Goal: Use online tool/utility: Utilize a website feature to perform a specific function

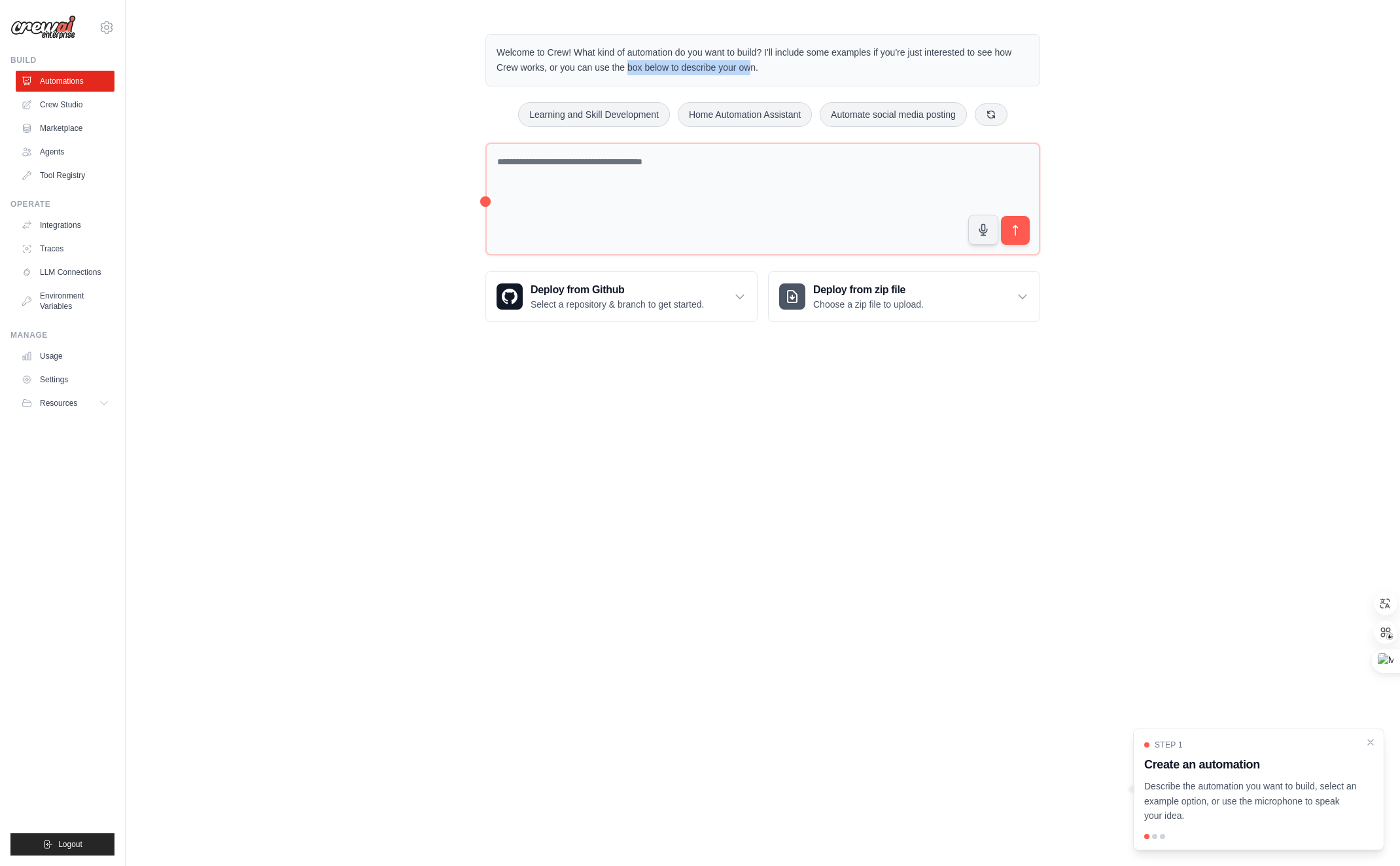
drag, startPoint x: 586, startPoint y: 70, endPoint x: 686, endPoint y: 71, distance: 100.0
click at [686, 71] on p "Welcome to Crew! What kind of automation do you want to build? I'll include som…" at bounding box center [763, 60] width 533 height 31
click at [421, 72] on div "Welcome to Crew! What kind of automation do you want to build? I'll include som…" at bounding box center [763, 178] width 1275 height 330
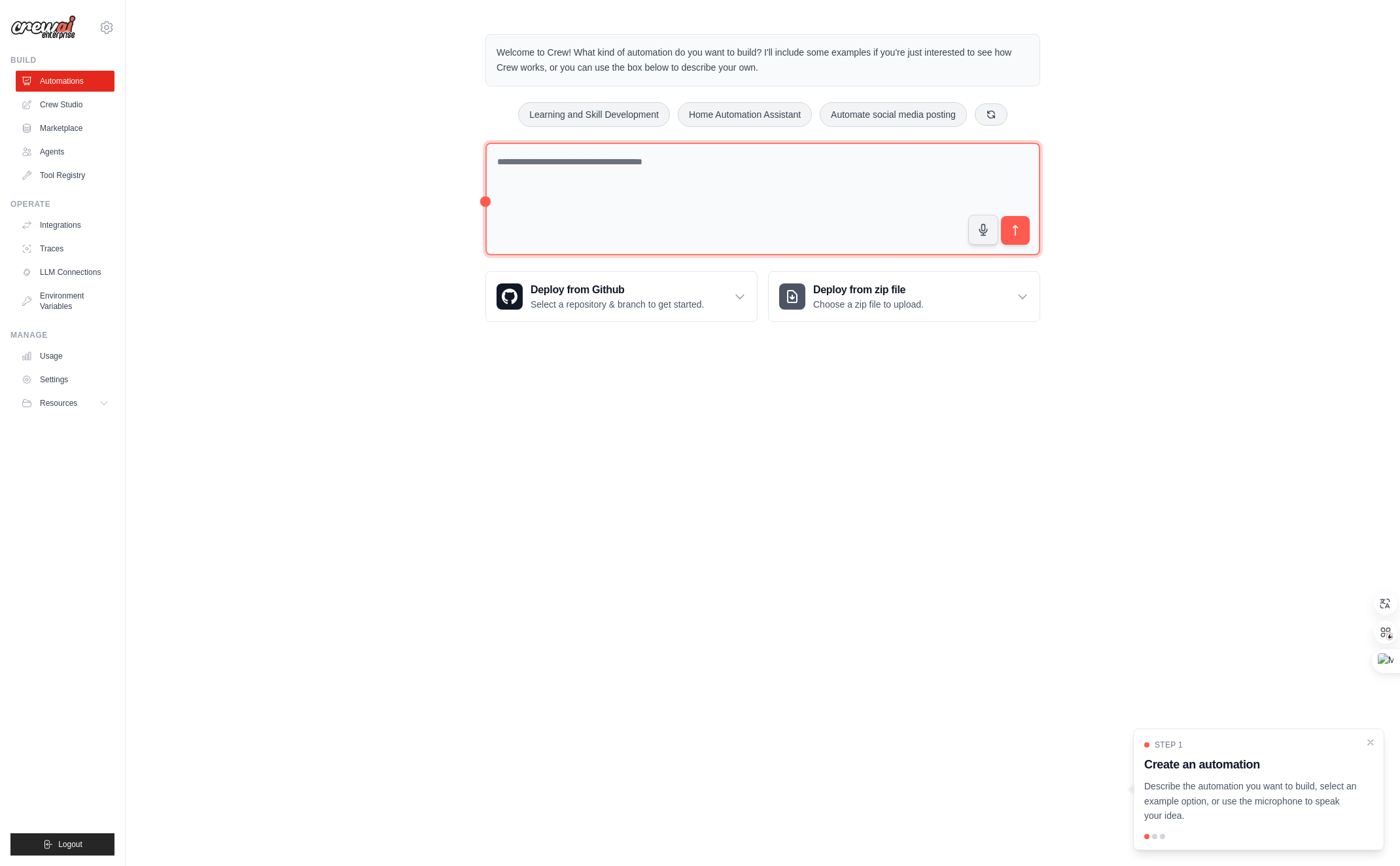
click at [670, 204] on textarea at bounding box center [763, 199] width 555 height 113
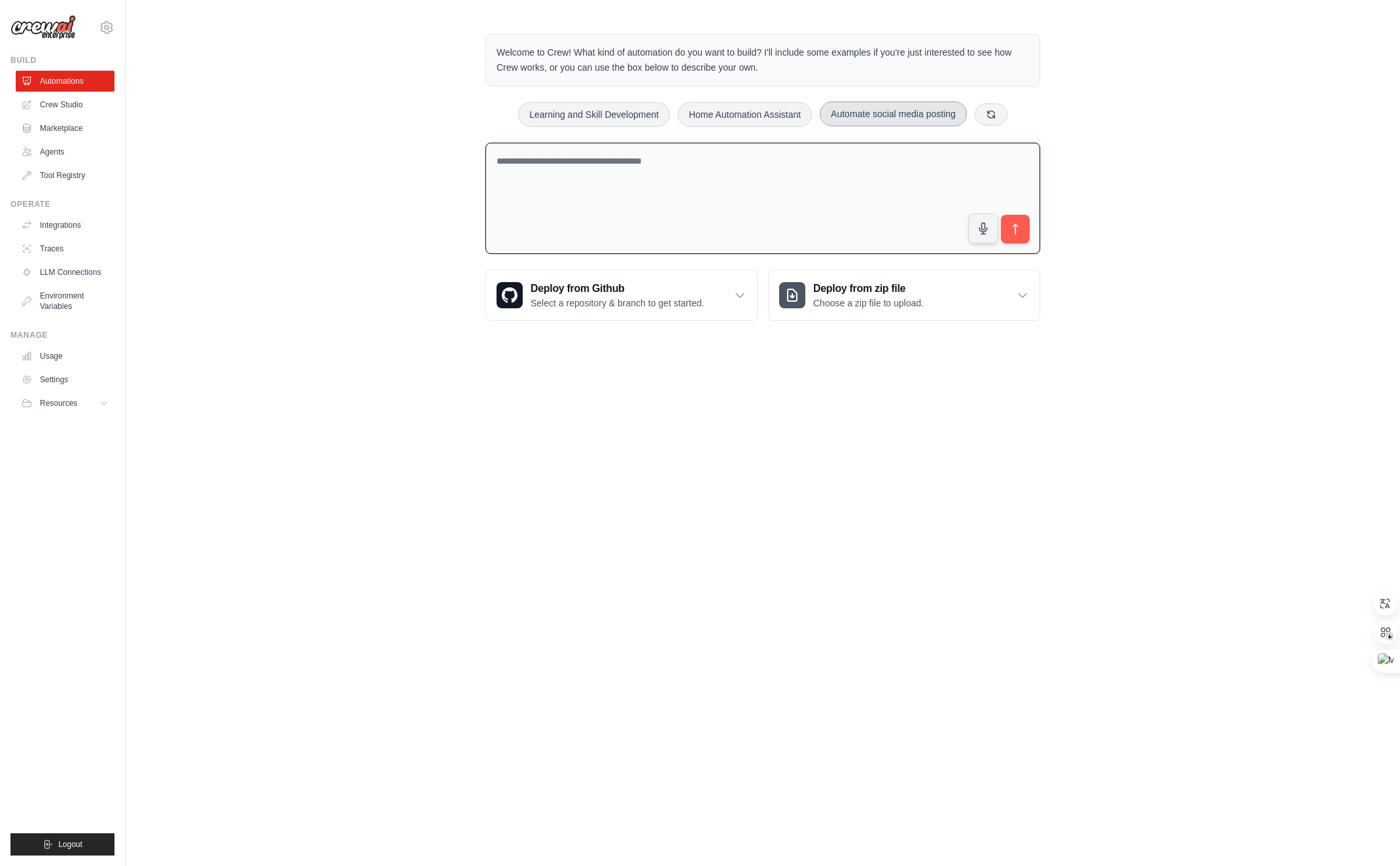
click at [850, 124] on button "Automate social media posting" at bounding box center [894, 113] width 147 height 25
type textarea "**********"
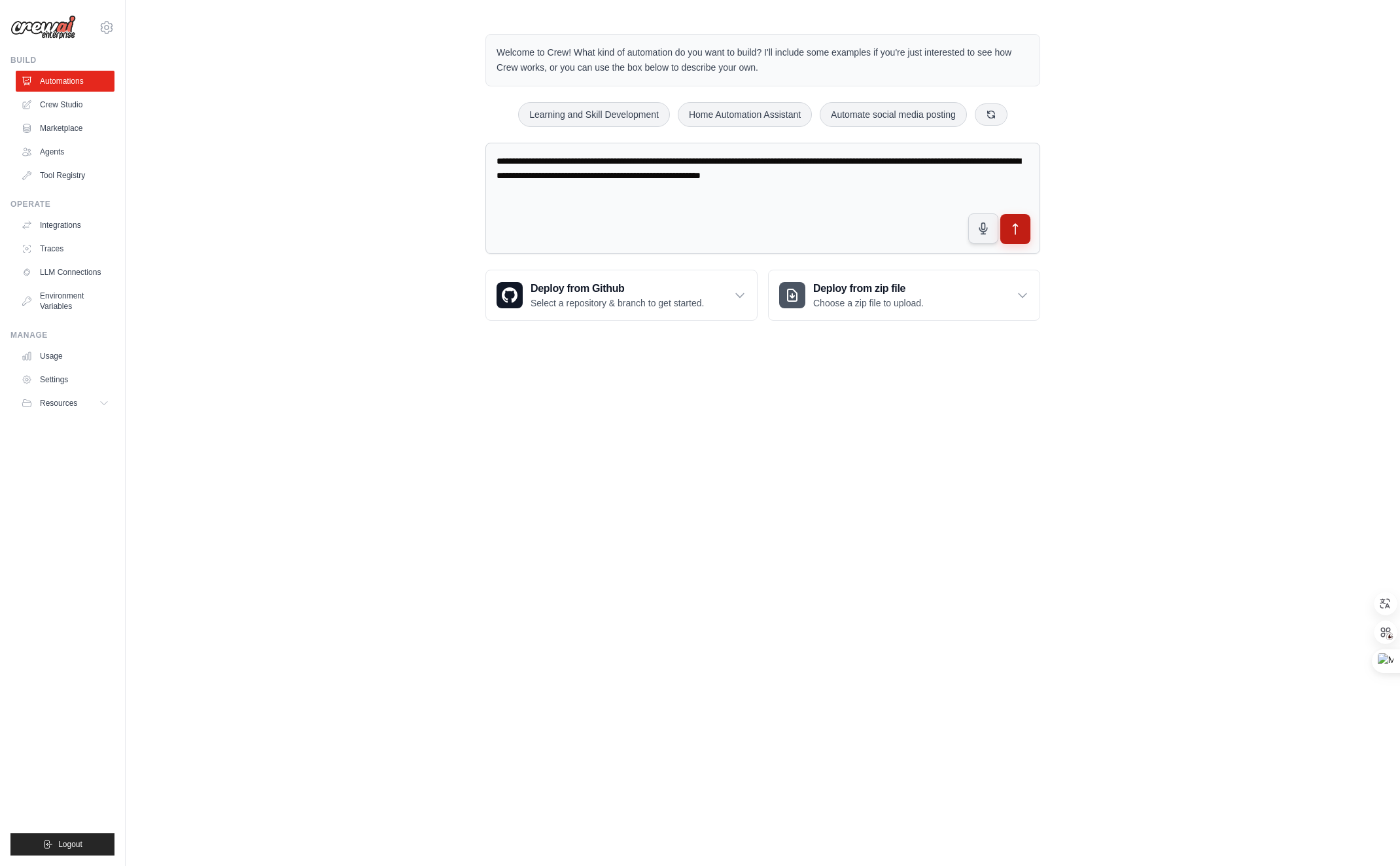
click at [1019, 222] on icon "submit" at bounding box center [1016, 229] width 13 height 13
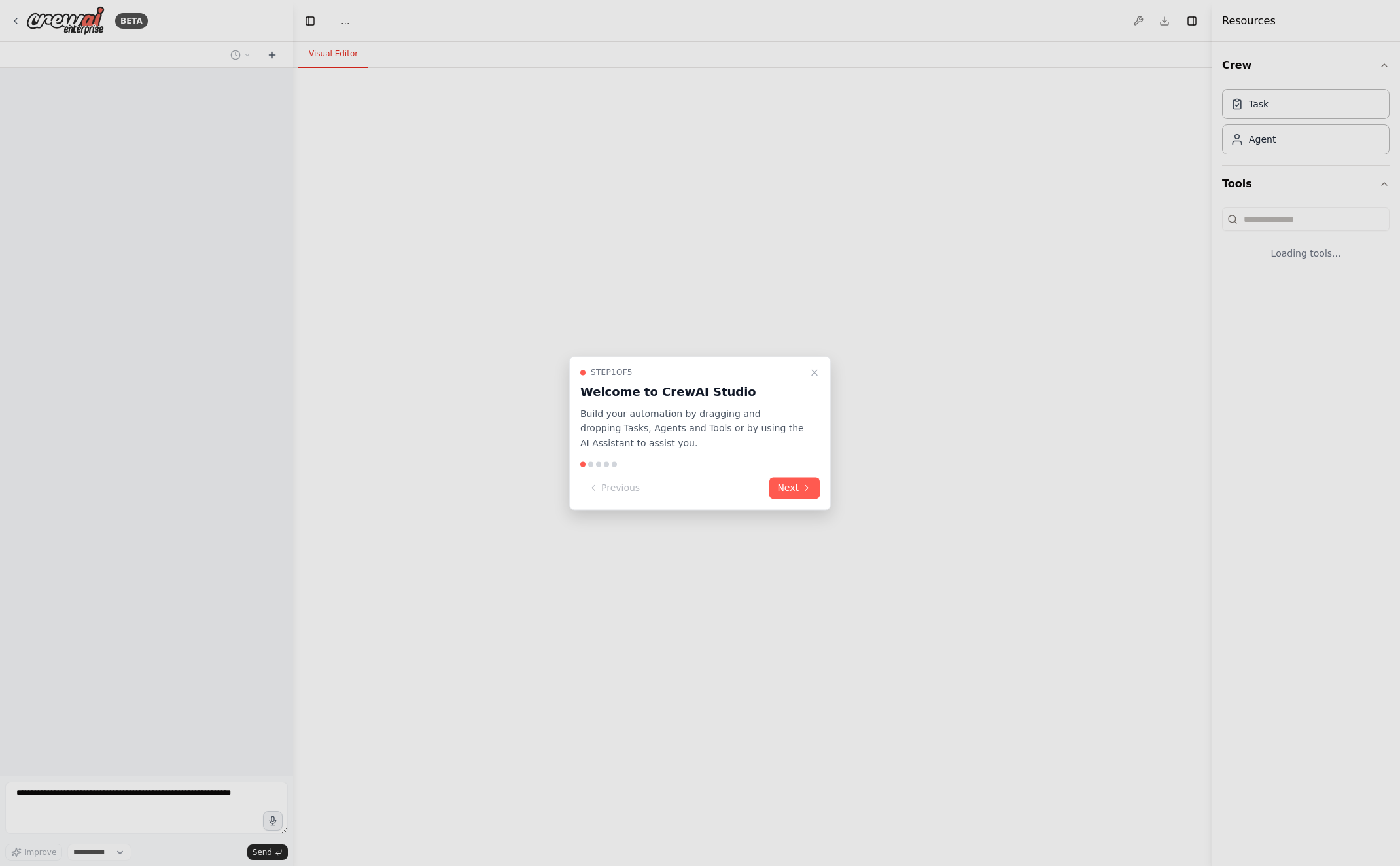
select select "****"
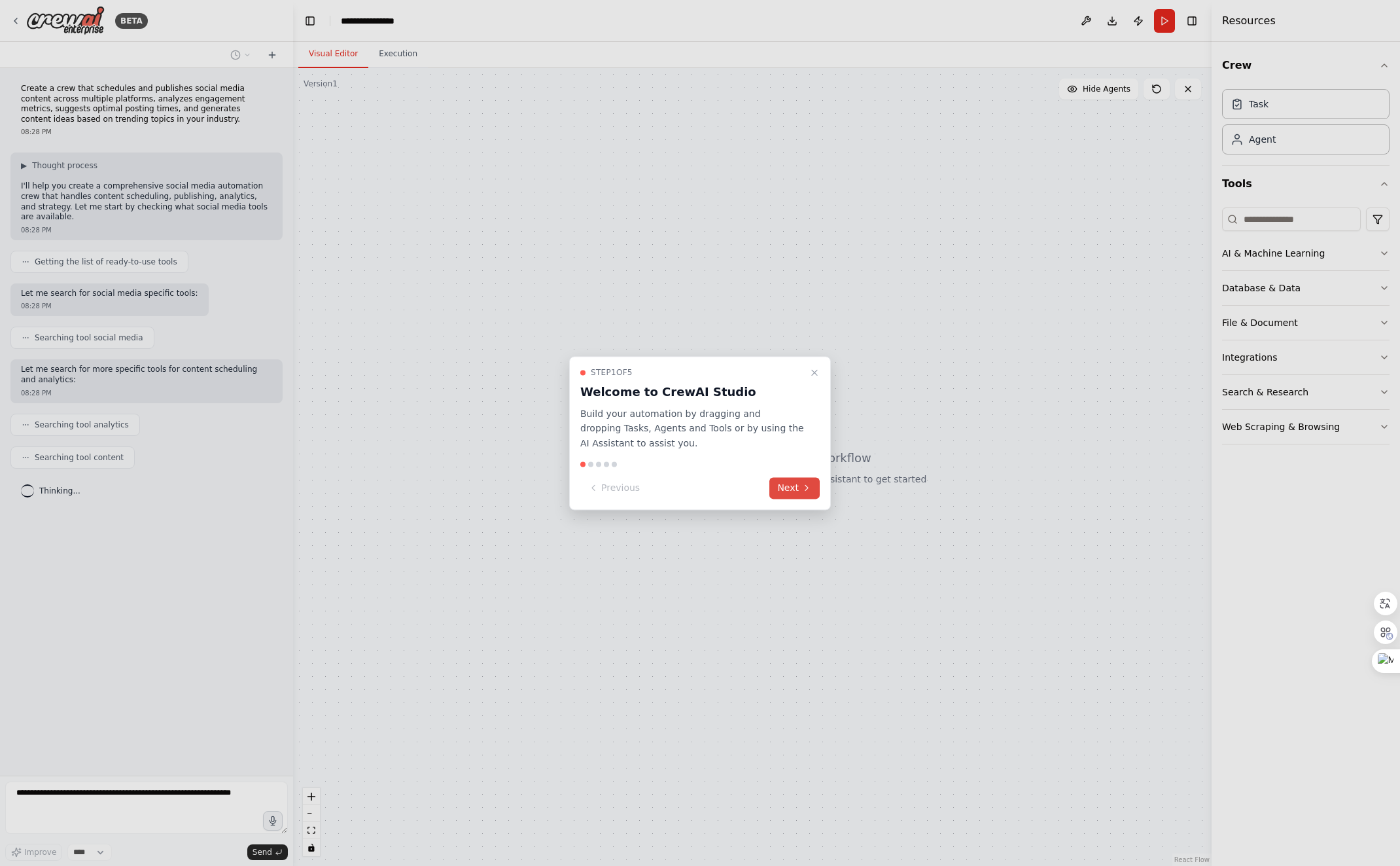
click at [801, 486] on button "Next" at bounding box center [794, 487] width 51 height 22
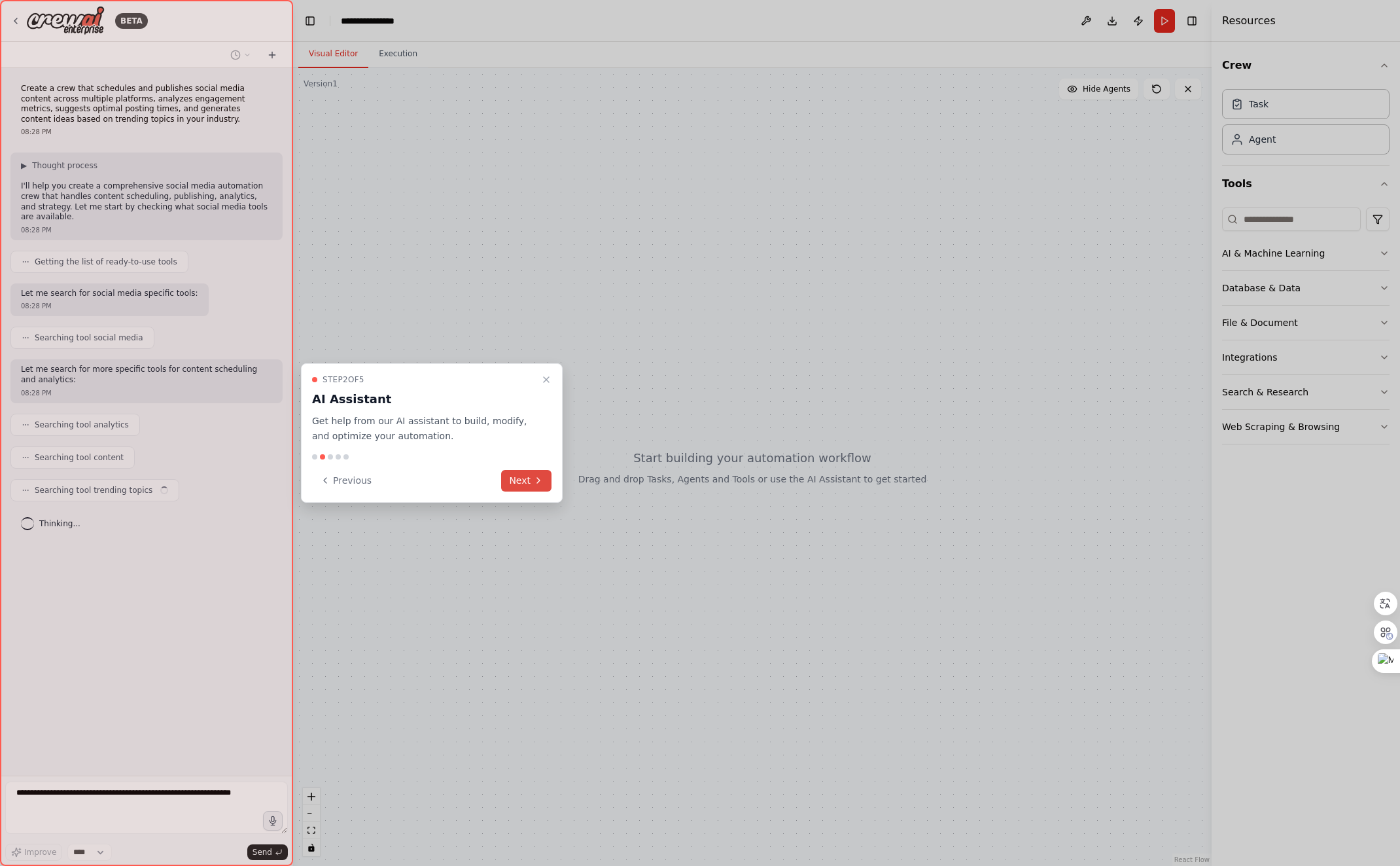
click at [536, 487] on button "Next" at bounding box center [526, 481] width 51 height 22
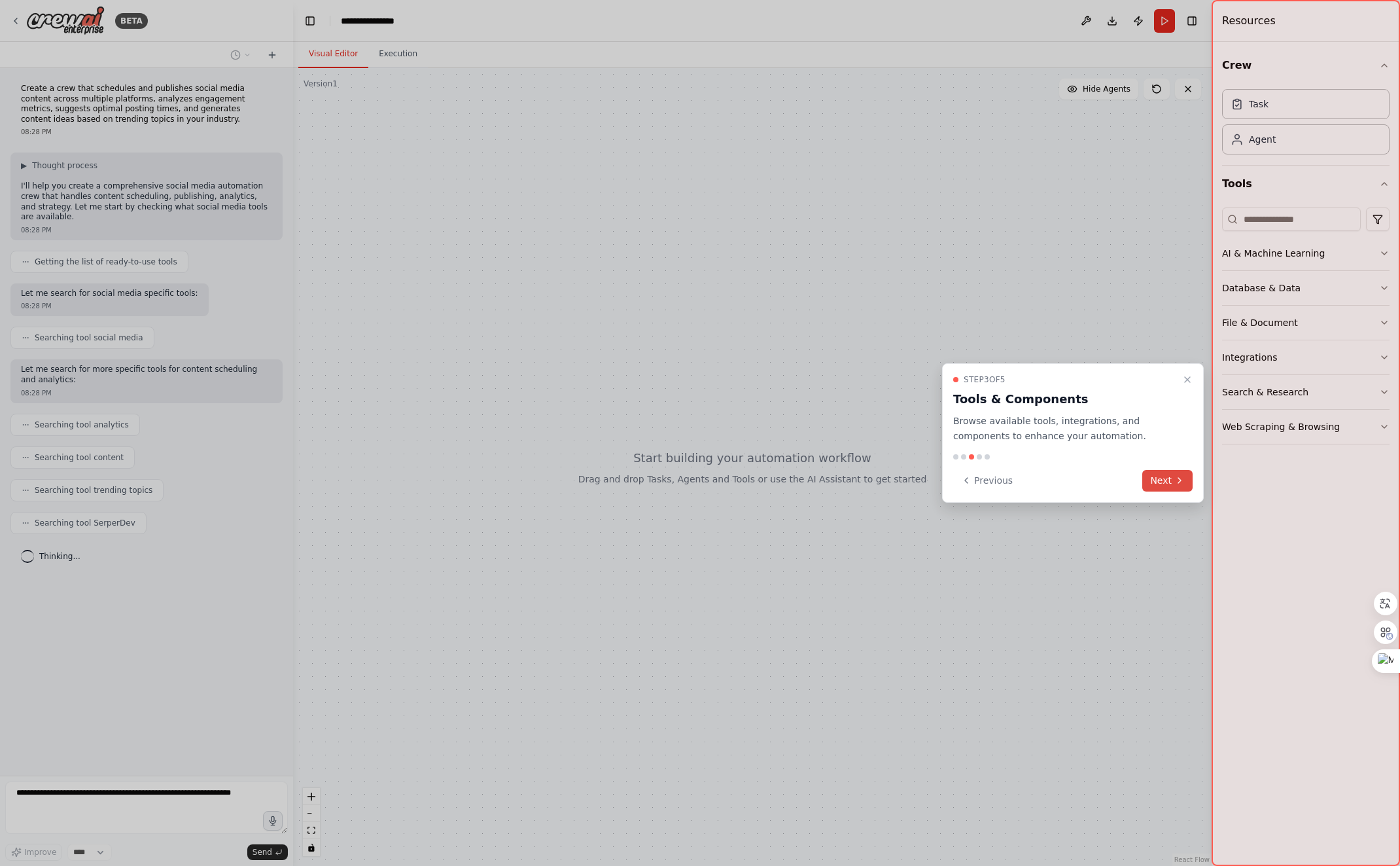
click at [1163, 483] on button "Next" at bounding box center [1167, 481] width 51 height 22
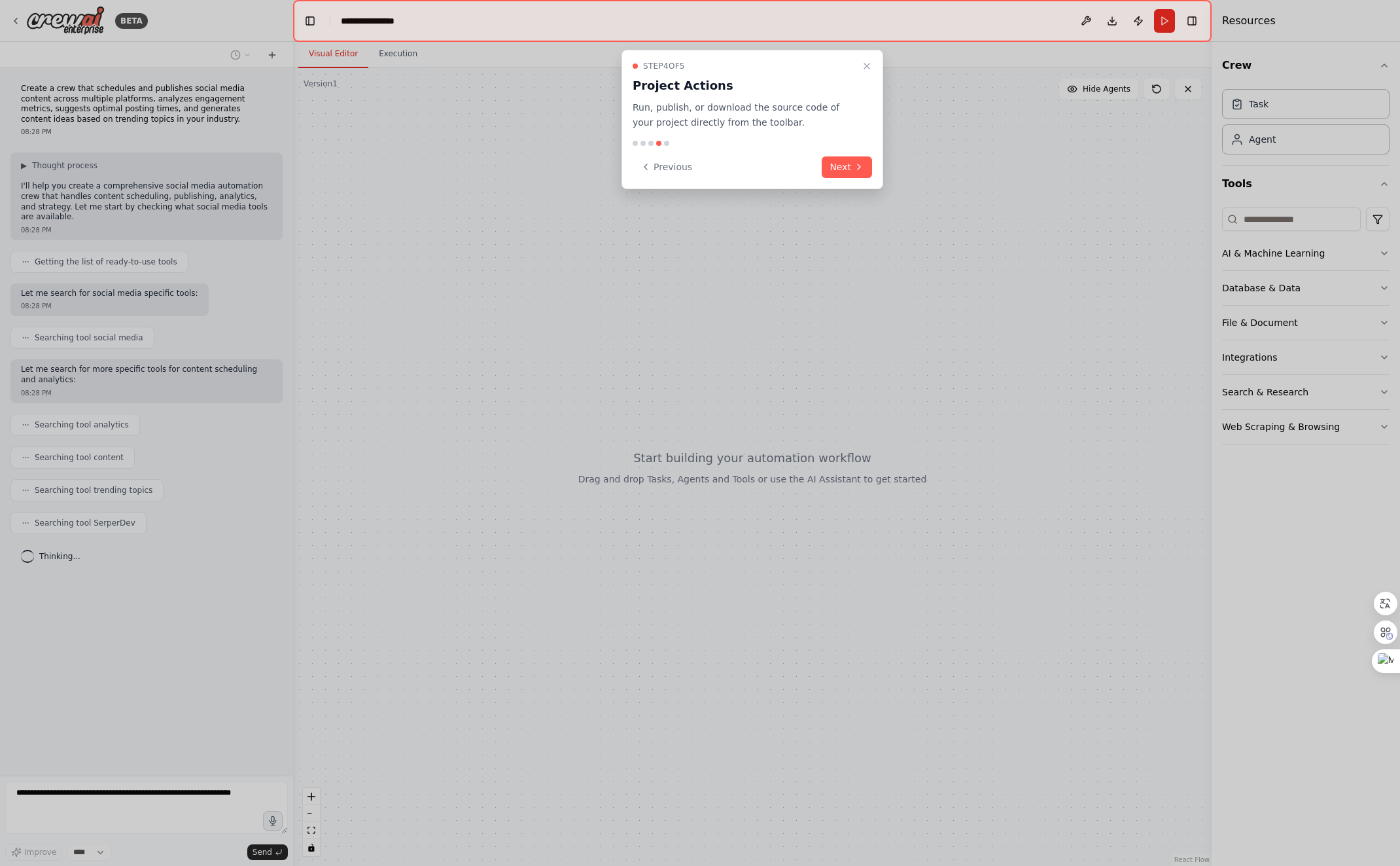
click at [843, 166] on button "Next" at bounding box center [847, 167] width 51 height 22
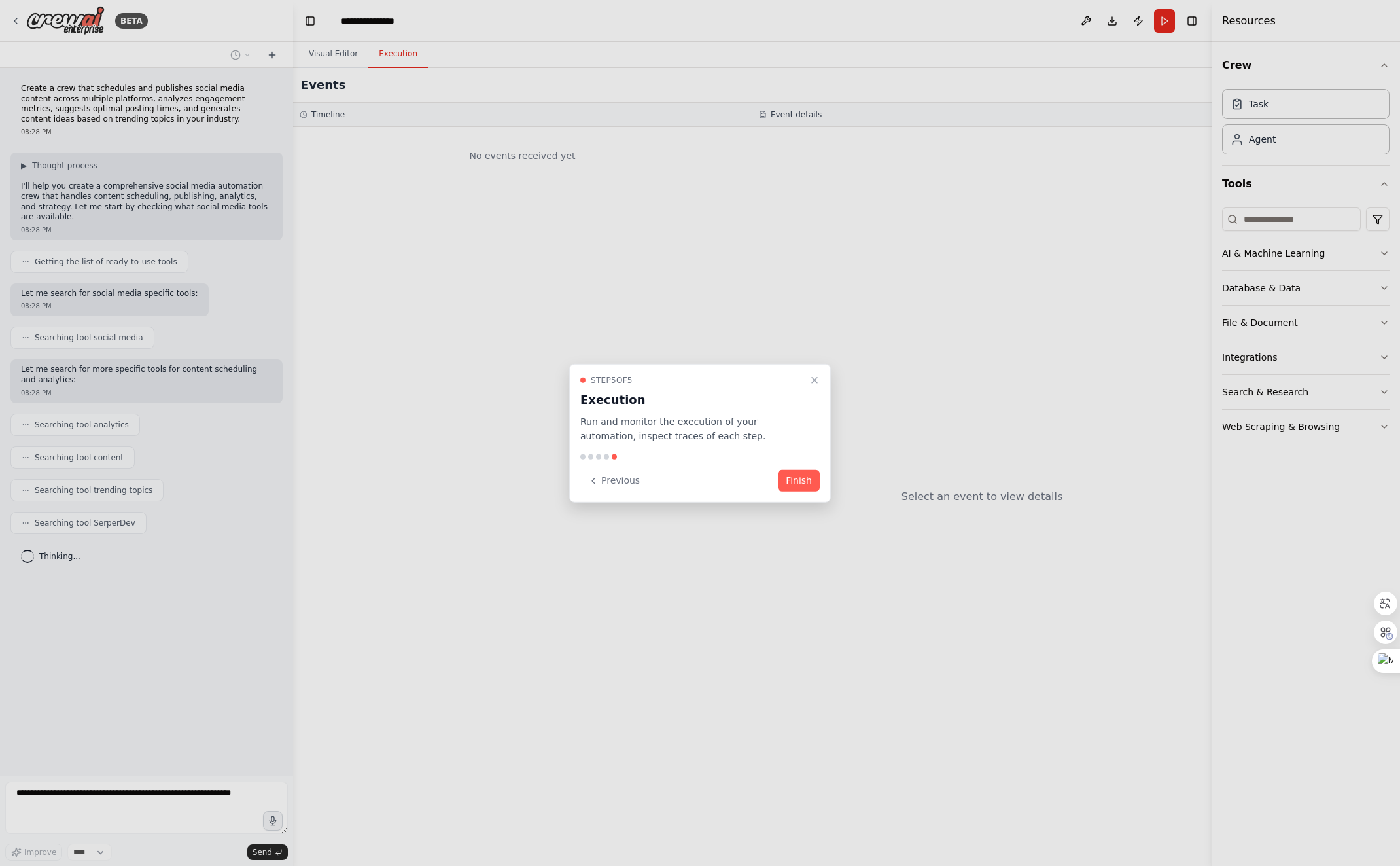
click at [802, 480] on button "Finish" at bounding box center [799, 481] width 42 height 22
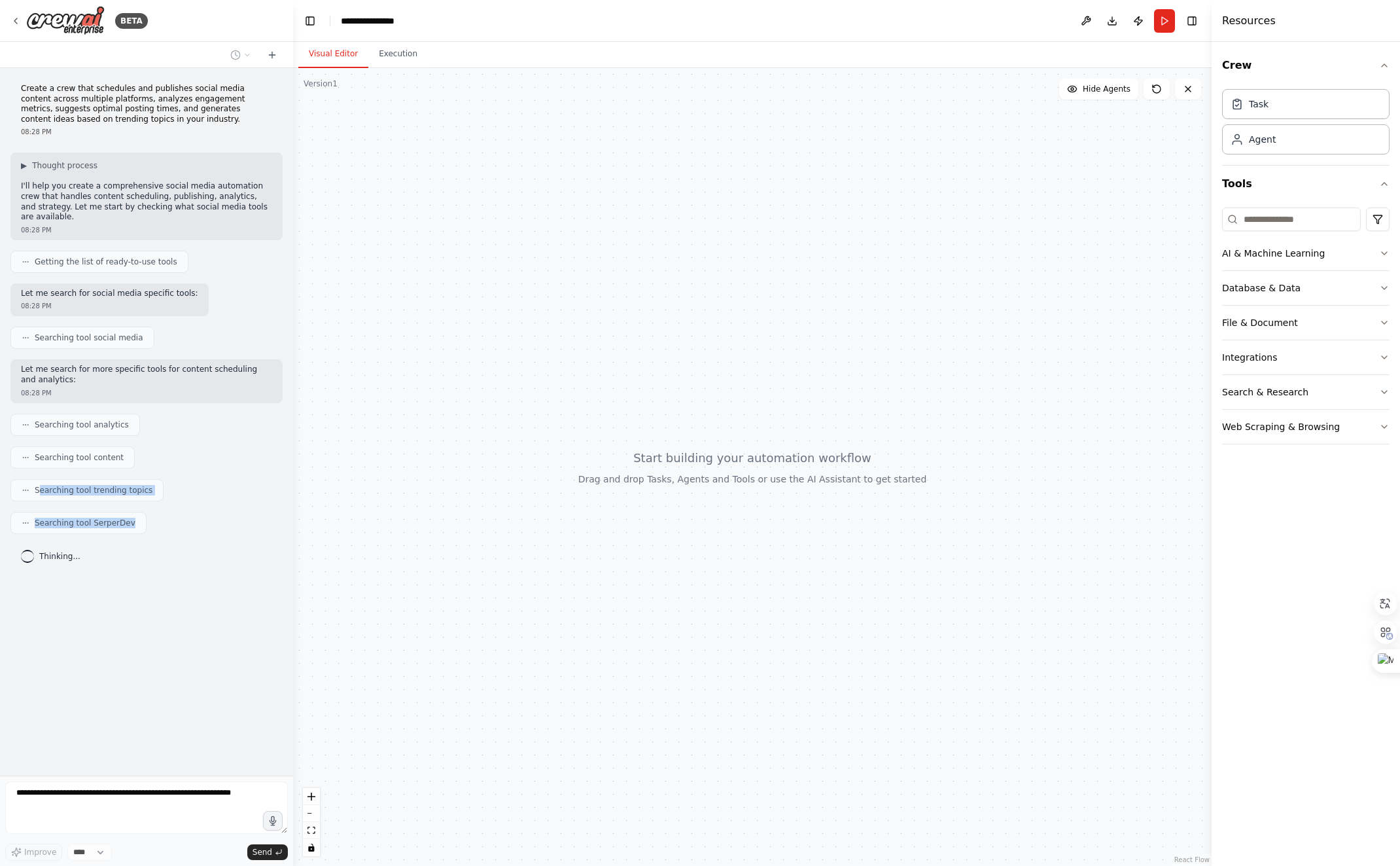
drag, startPoint x: 43, startPoint y: 491, endPoint x: 133, endPoint y: 530, distance: 98.1
click at [133, 529] on div "Create a crew that schedules and publishes social media content across multiple…" at bounding box center [146, 422] width 293 height 708
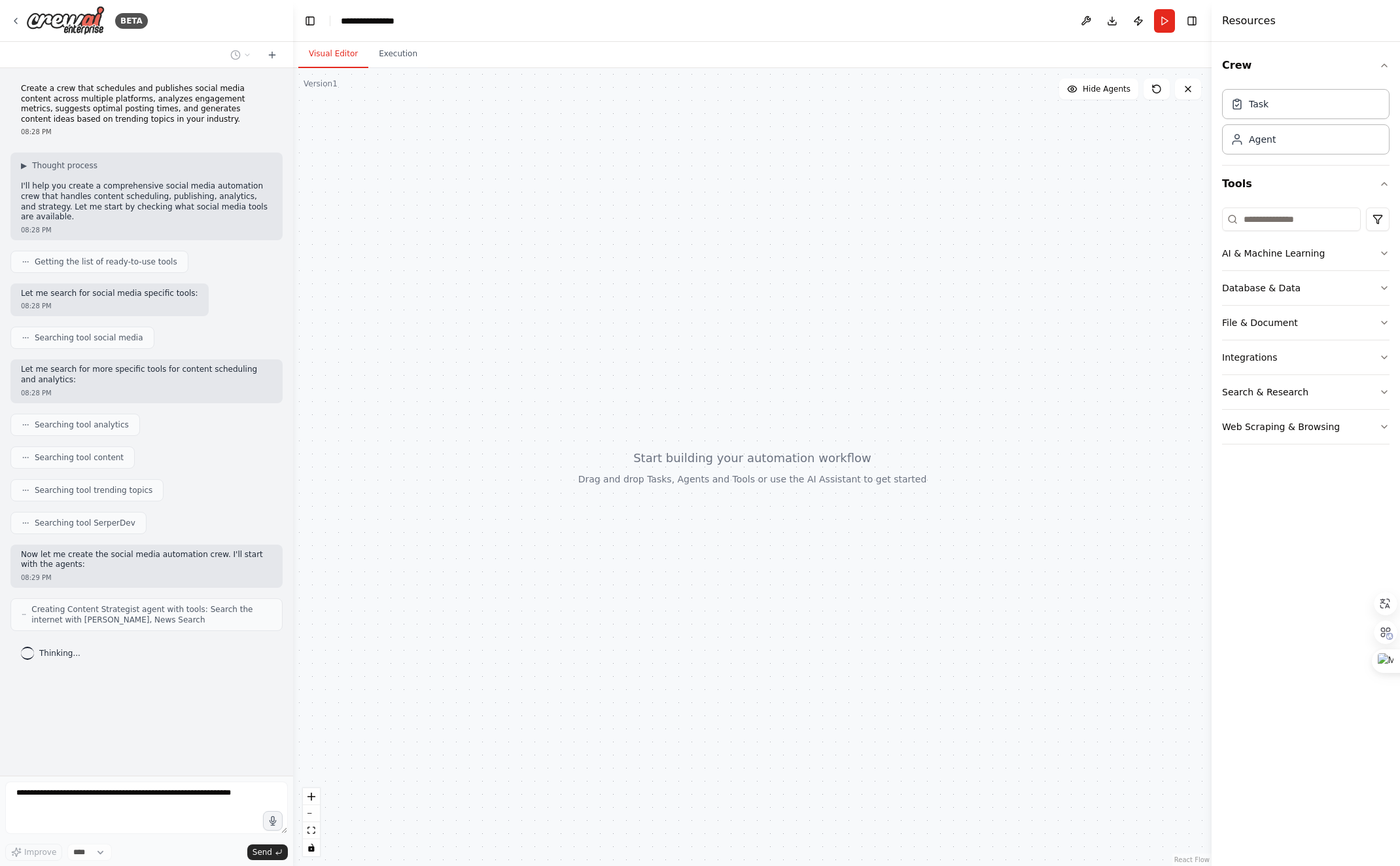
click at [222, 502] on div "Create a crew that schedules and publishes social media content across multiple…" at bounding box center [146, 422] width 293 height 708
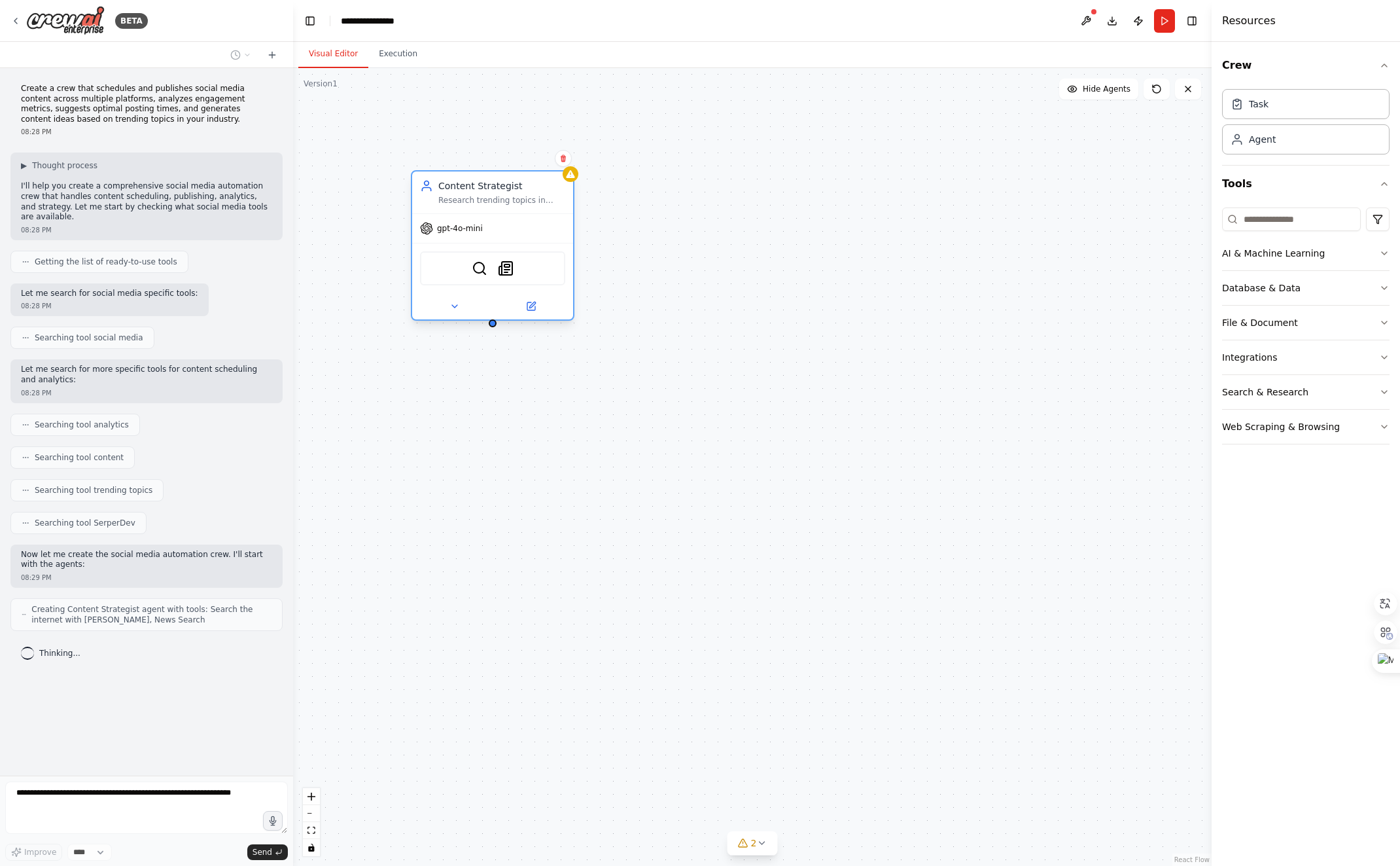
drag, startPoint x: 452, startPoint y: 165, endPoint x: 507, endPoint y: 207, distance: 69.2
click at [507, 207] on div "Content Strategist Research trending topics in {industry} and generate creative…" at bounding box center [492, 193] width 161 height 42
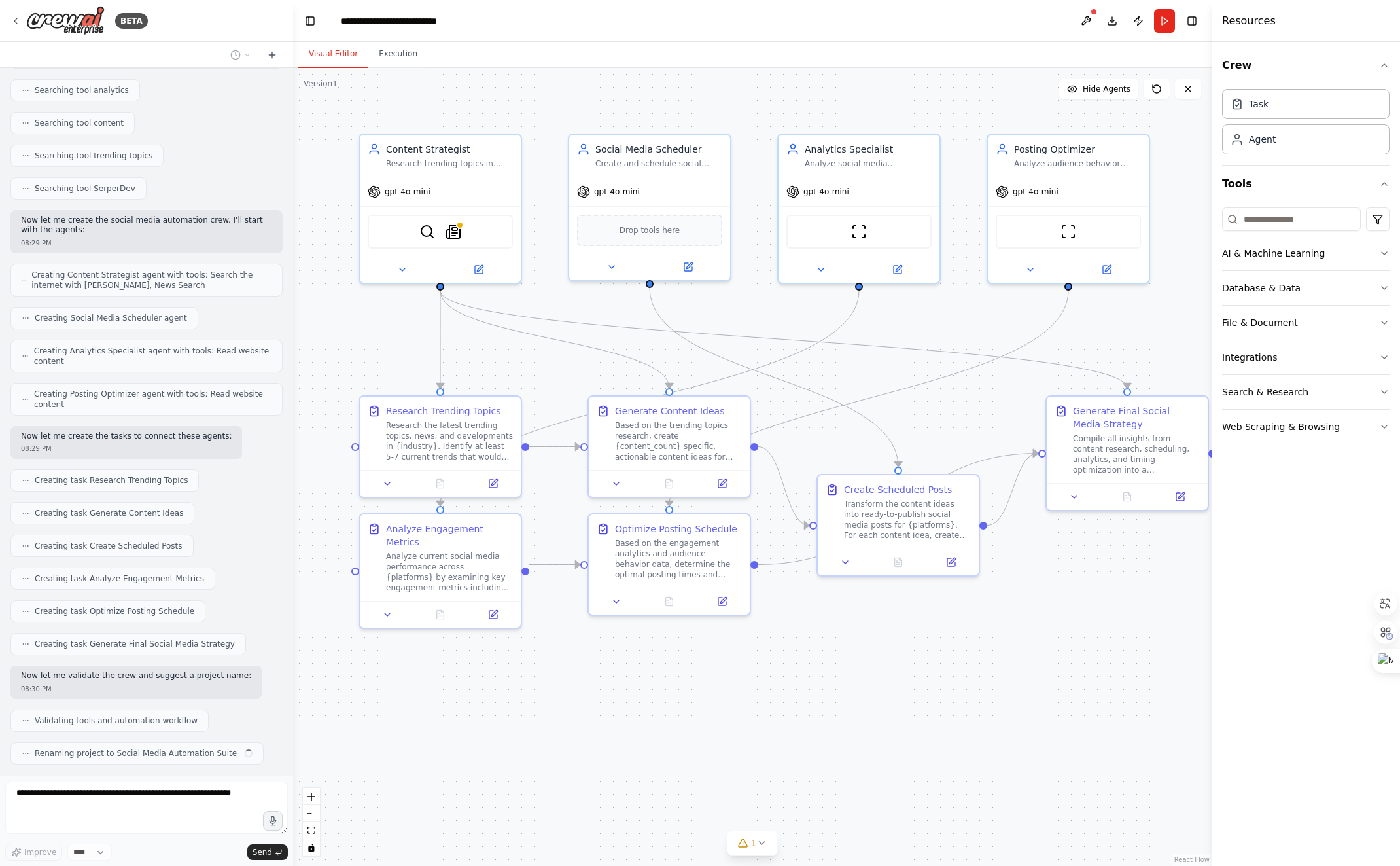
scroll to position [367, 0]
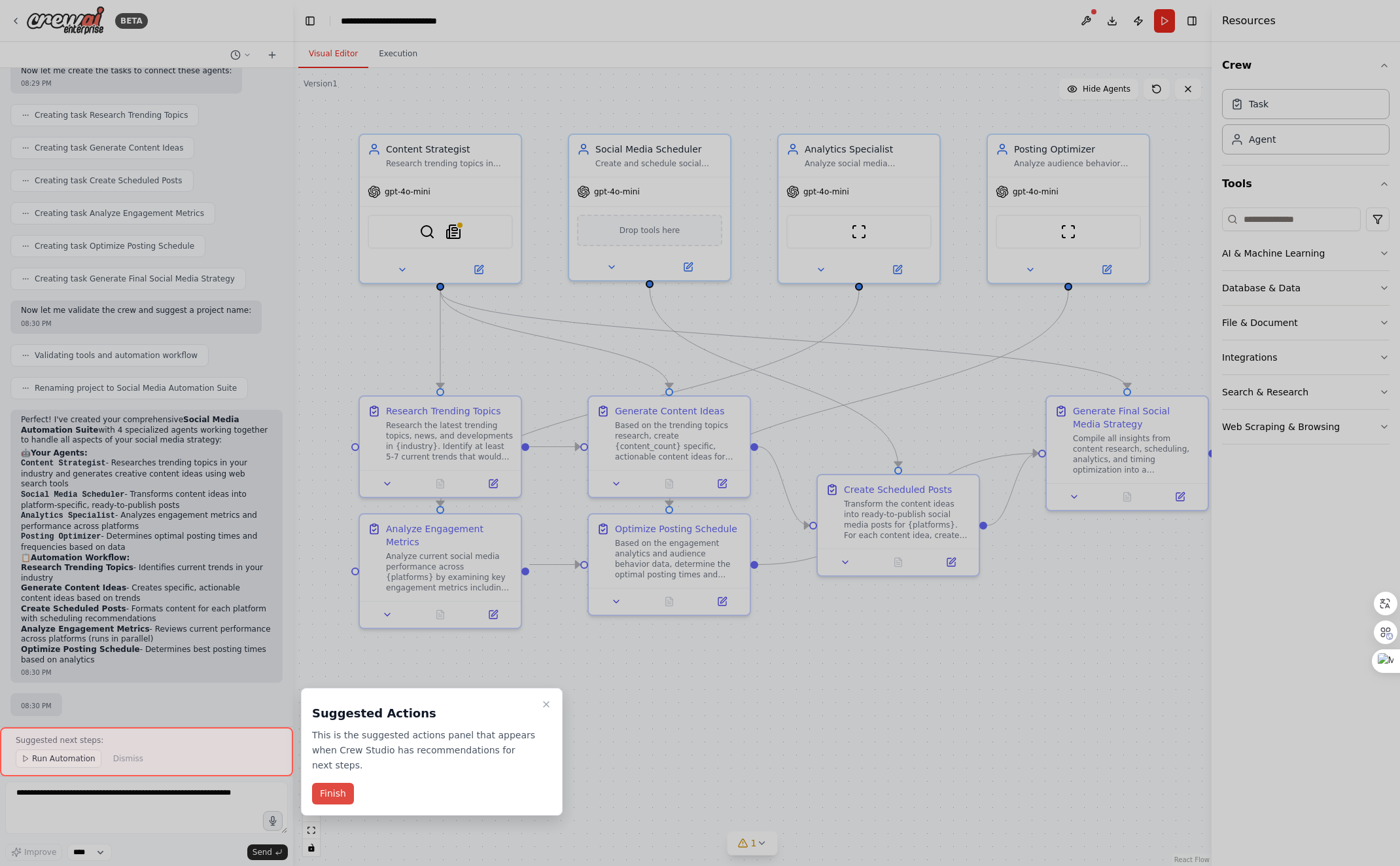
click at [346, 794] on button "Finish" at bounding box center [333, 794] width 42 height 22
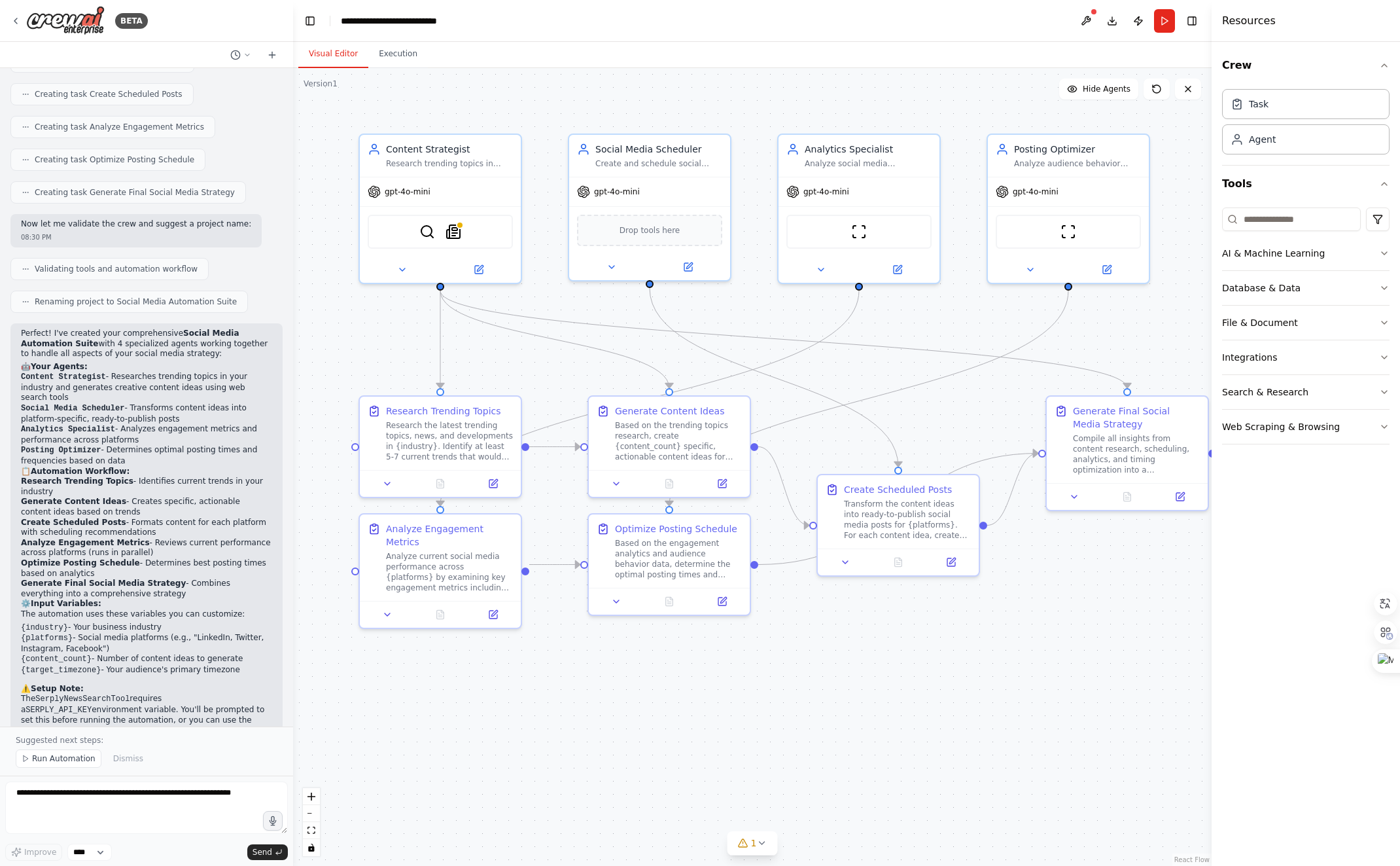
scroll to position [889, 0]
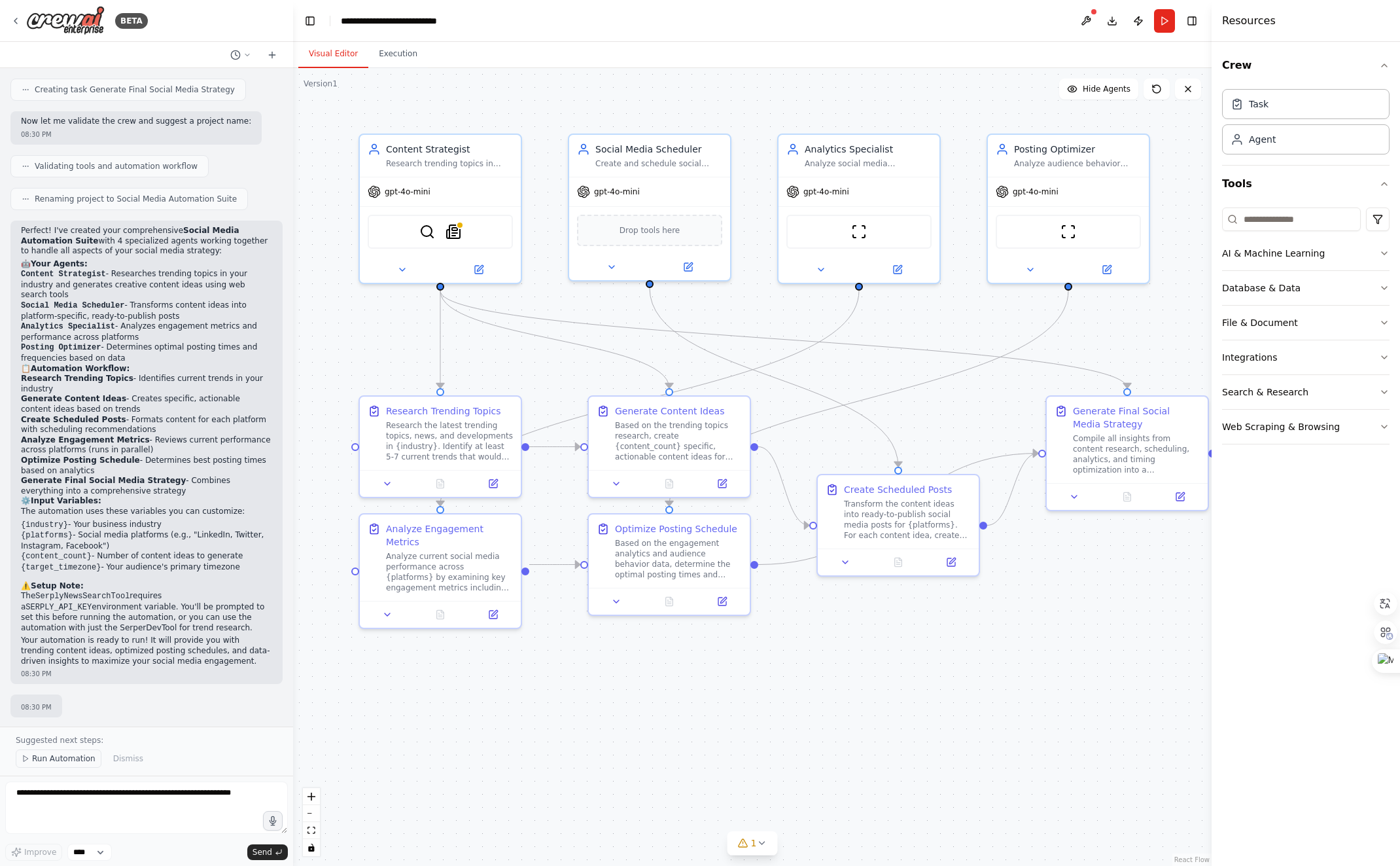
click at [66, 761] on span "Run Automation" at bounding box center [64, 758] width 64 height 10
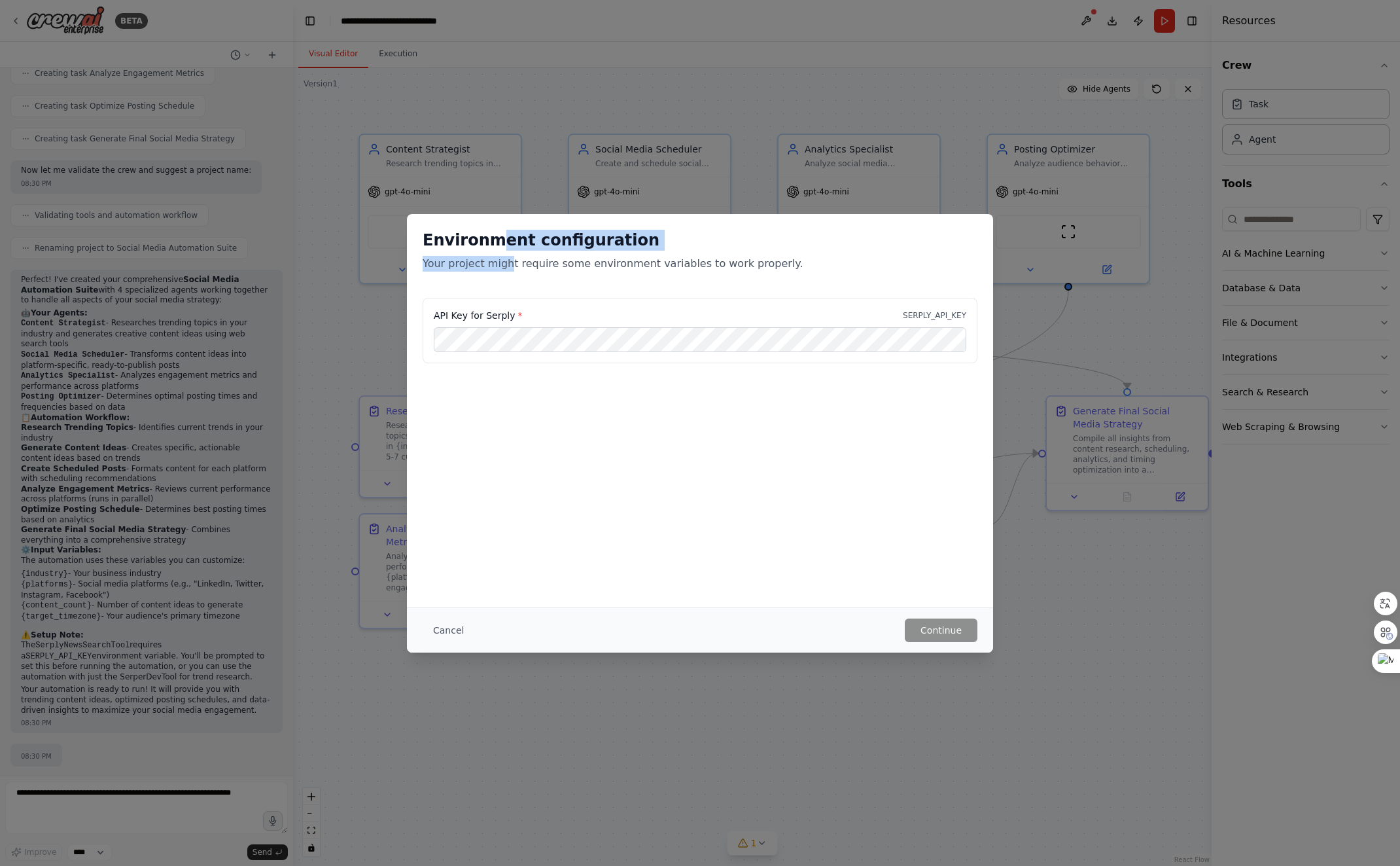
drag, startPoint x: 495, startPoint y: 243, endPoint x: 514, endPoint y: 259, distance: 24.8
click at [505, 259] on div "Environment configuration Your project might require some environment variables…" at bounding box center [700, 251] width 555 height 42
click at [468, 629] on button "Cancel" at bounding box center [448, 629] width 51 height 24
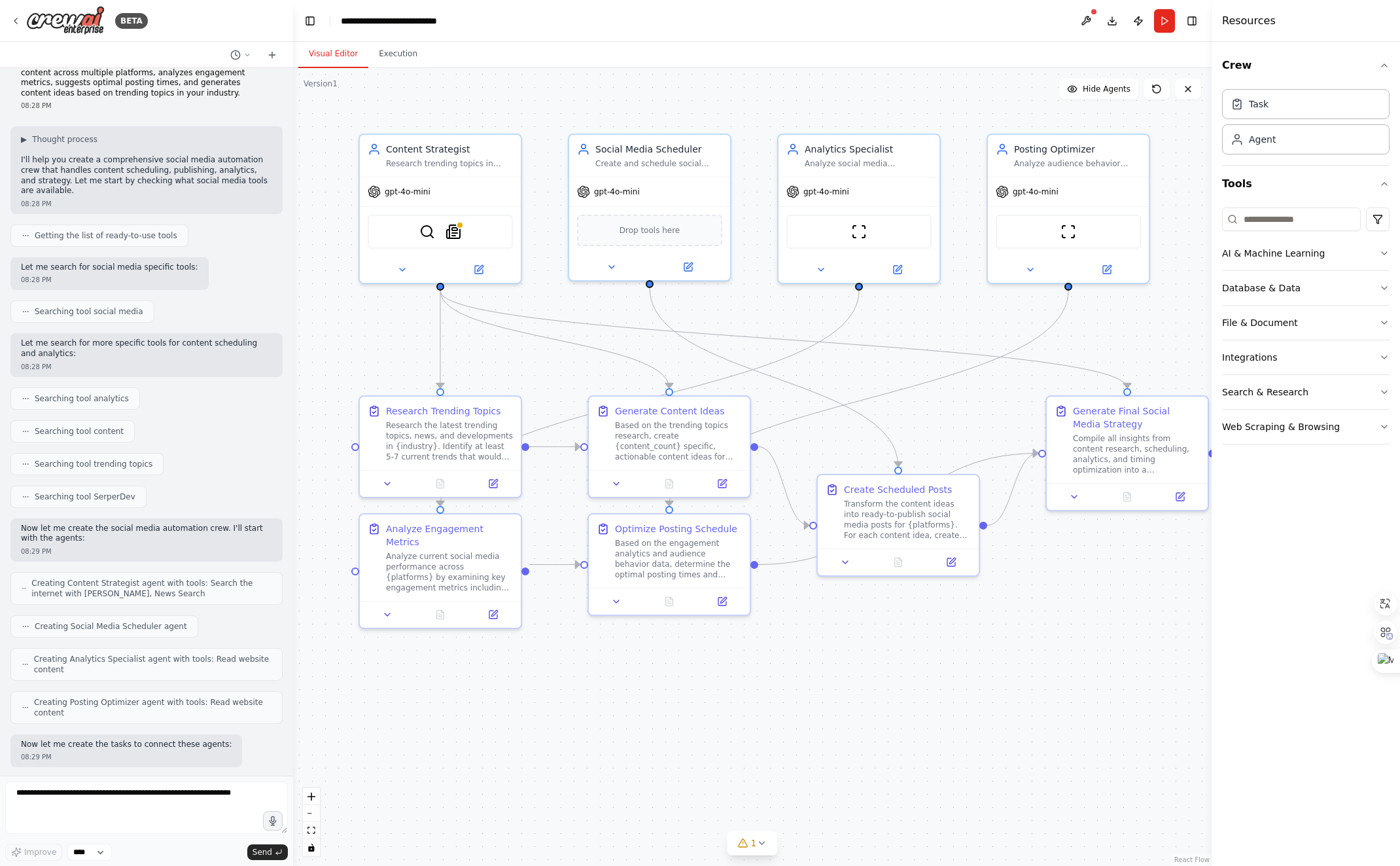
scroll to position [0, 0]
